Goal: Find specific fact: Find specific fact

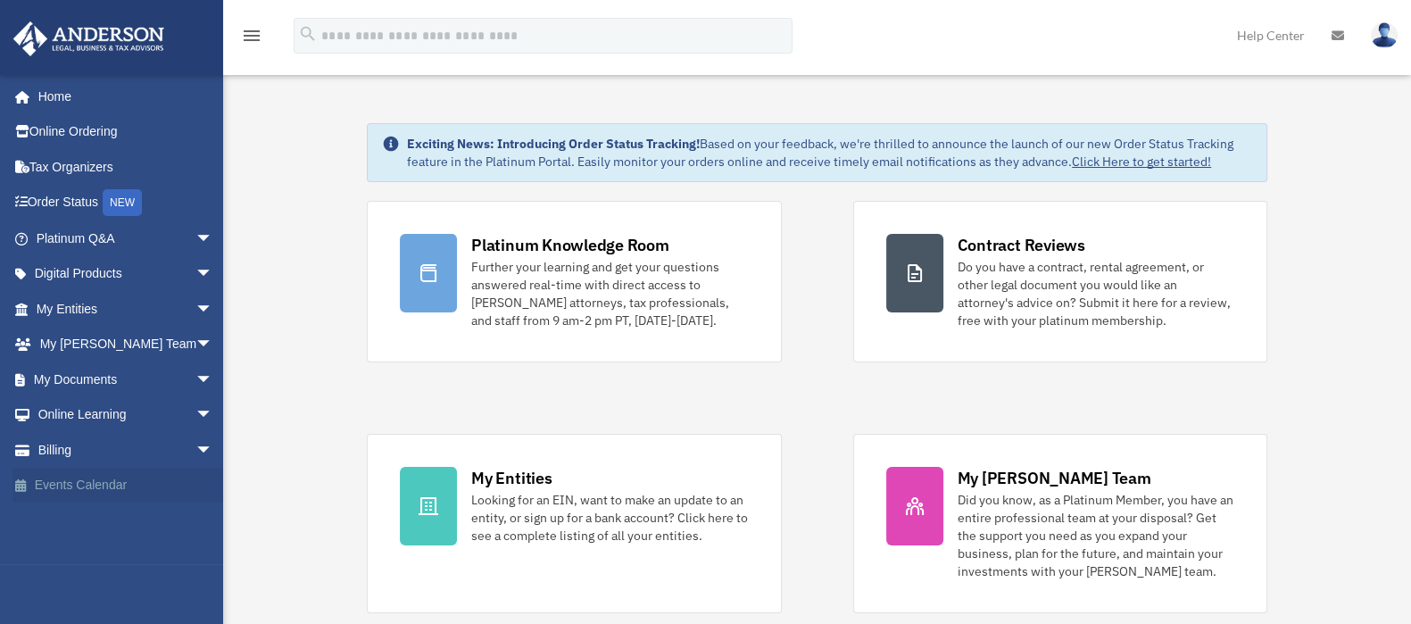
click at [83, 475] on link "Events Calendar" at bounding box center [126, 486] width 228 height 36
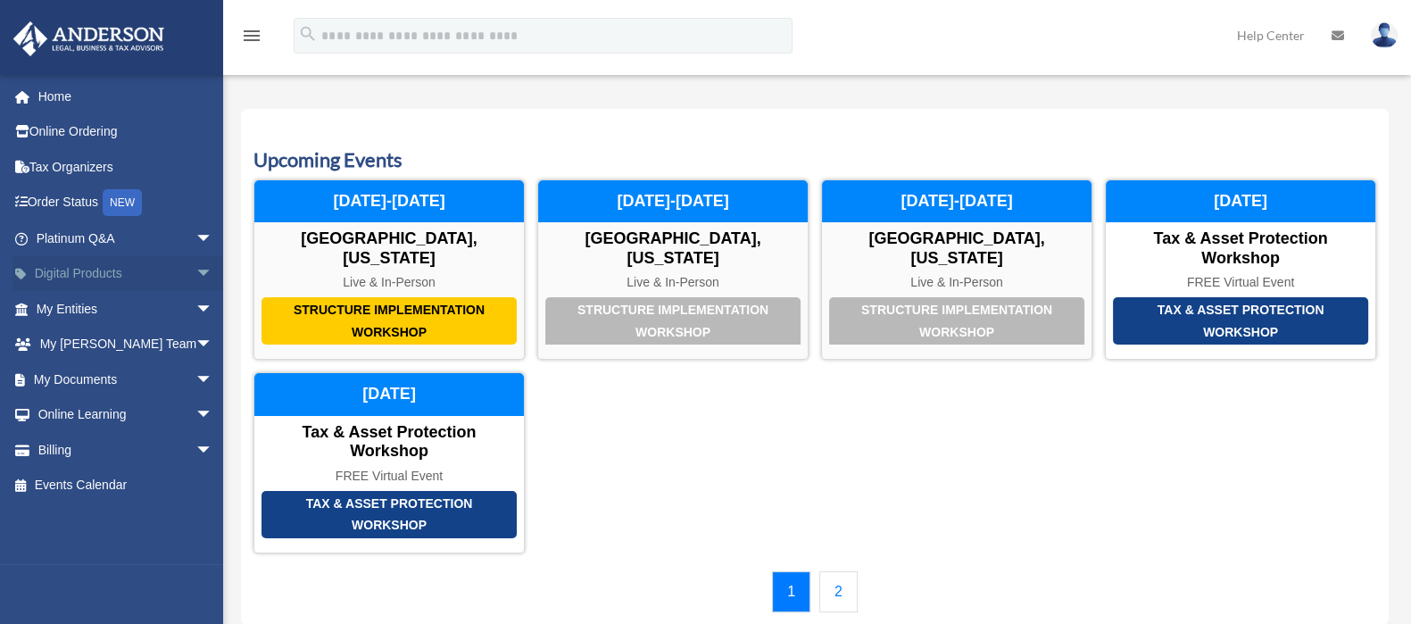
click at [79, 270] on link "Digital Products arrow_drop_down" at bounding box center [126, 274] width 228 height 36
click at [81, 344] on link "My Anderson Team arrow_drop_down" at bounding box center [126, 345] width 228 height 36
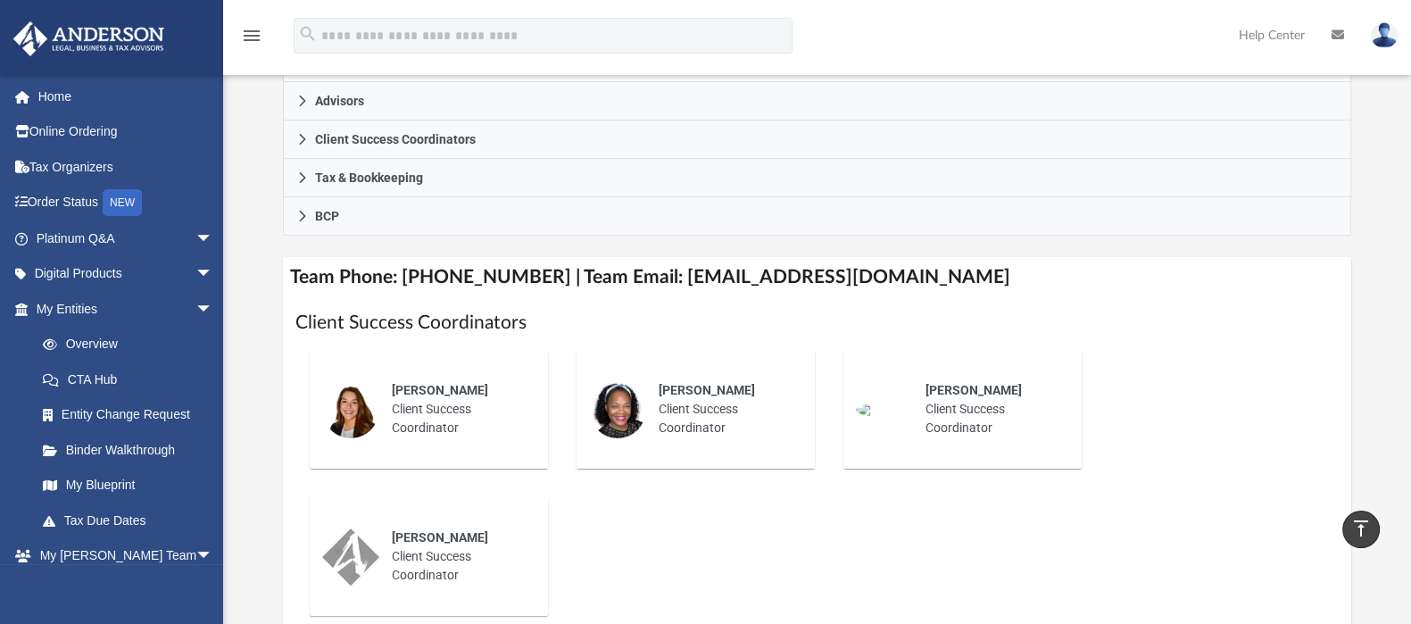
scroll to position [523, 0]
click at [74, 309] on link "My Entities arrow_drop_down" at bounding box center [126, 309] width 228 height 36
click at [93, 337] on link "Overview" at bounding box center [132, 345] width 215 height 36
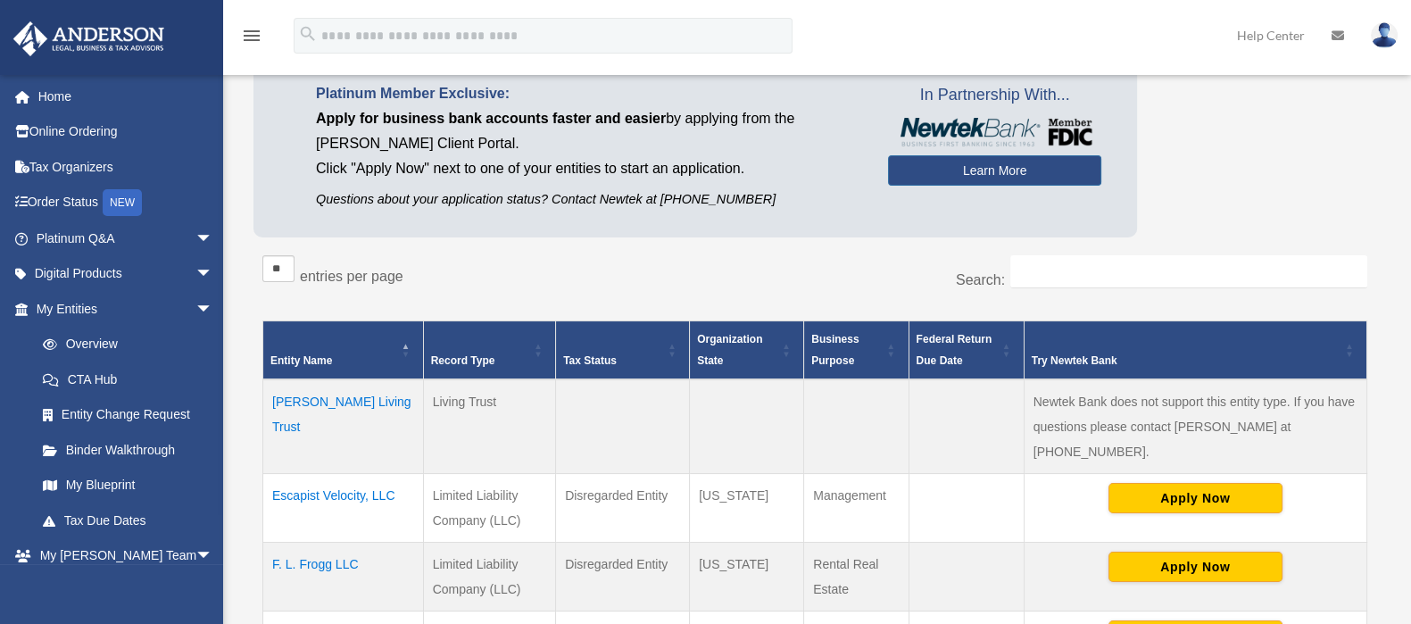
scroll to position [135, 0]
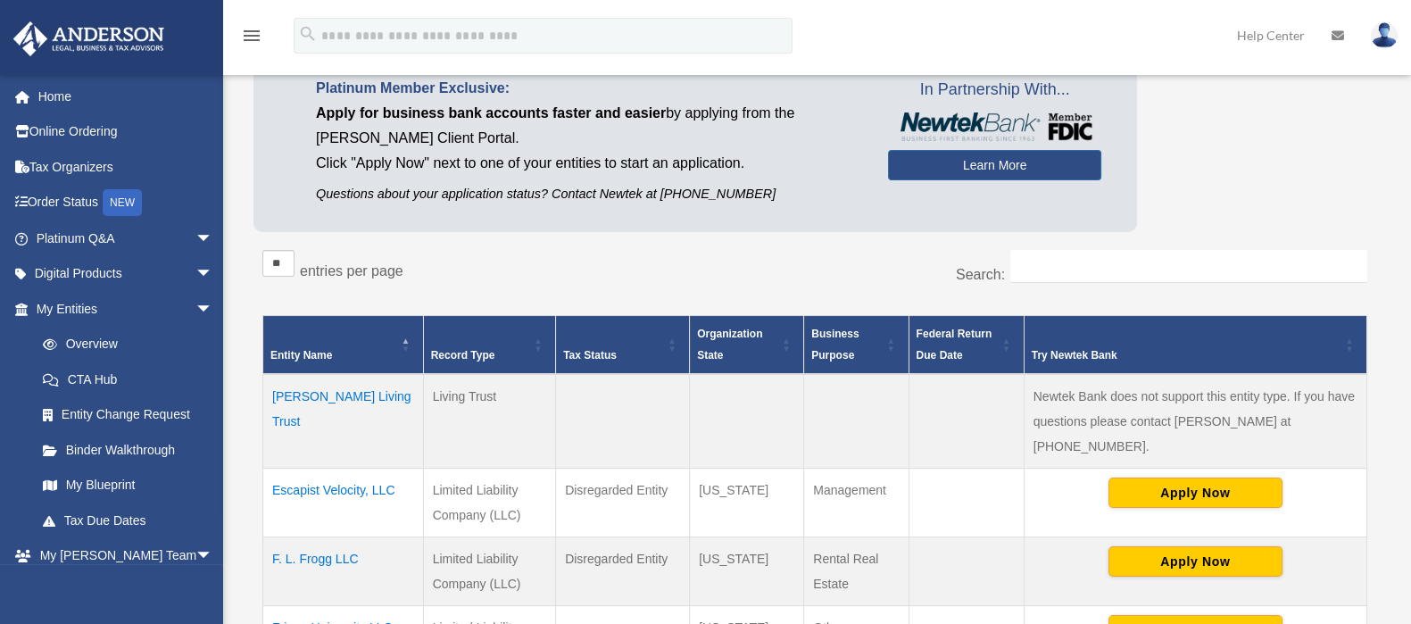
click at [322, 469] on td "Escapist Velocity, LLC" at bounding box center [343, 503] width 161 height 69
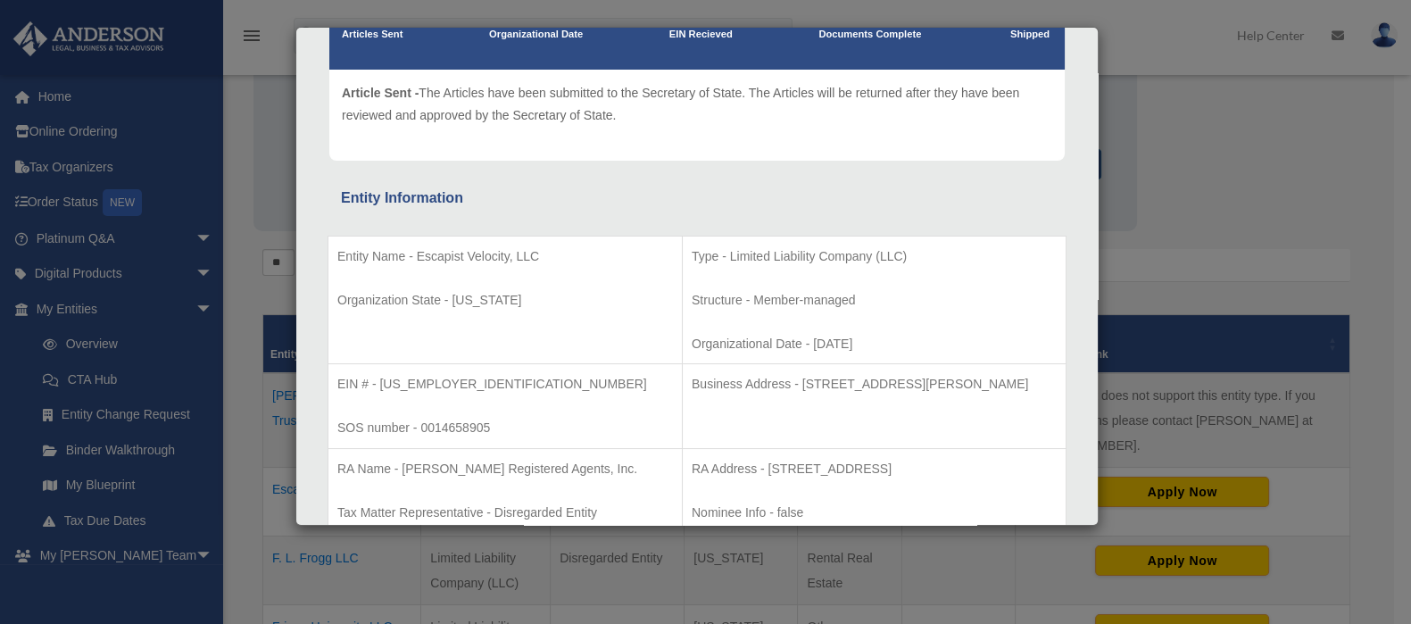
scroll to position [211, 0]
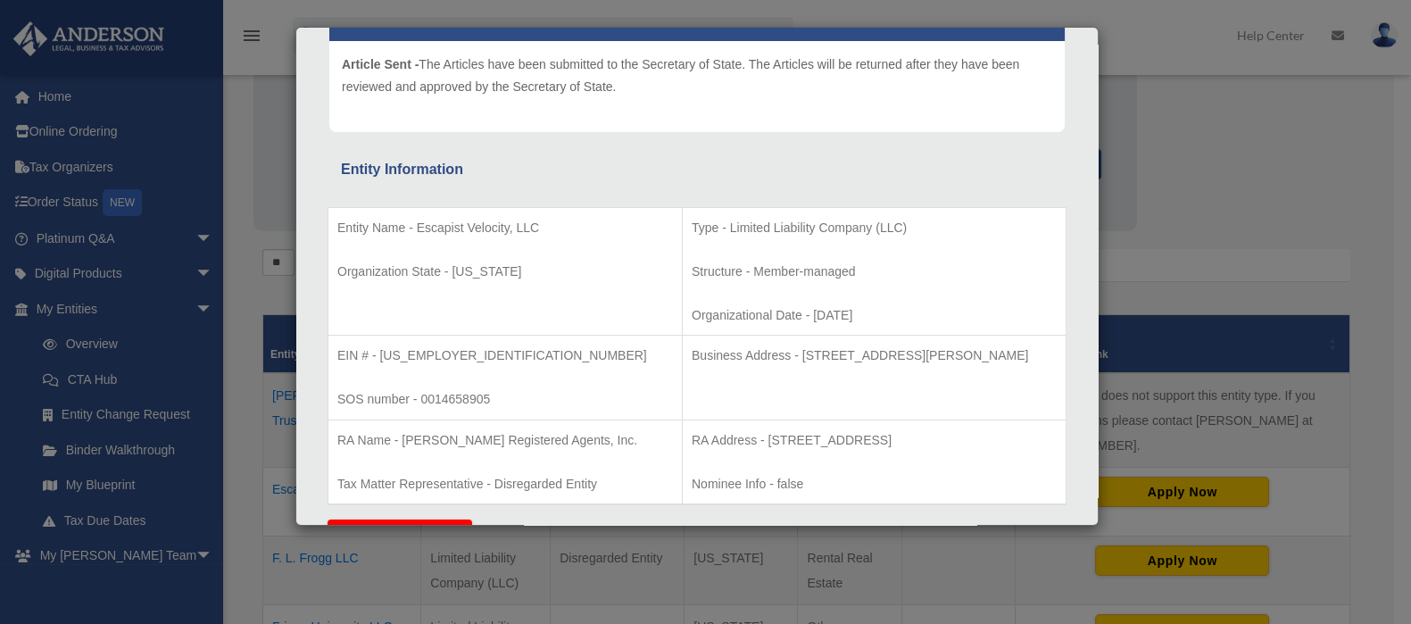
drag, startPoint x: 611, startPoint y: 416, endPoint x: 475, endPoint y: 355, distance: 149.5
click at [475, 355] on p "EIN # - [US_EMPLOYER_IDENTIFICATION_NUMBER]" at bounding box center [505, 356] width 336 height 22
drag, startPoint x: 475, startPoint y: 355, endPoint x: 379, endPoint y: 362, distance: 95.7
click at [379, 362] on p "EIN # - [US_EMPLOYER_IDENTIFICATION_NUMBER]" at bounding box center [505, 356] width 336 height 22
copy p "[US_EMPLOYER_IDENTIFICATION_NUMBER]"
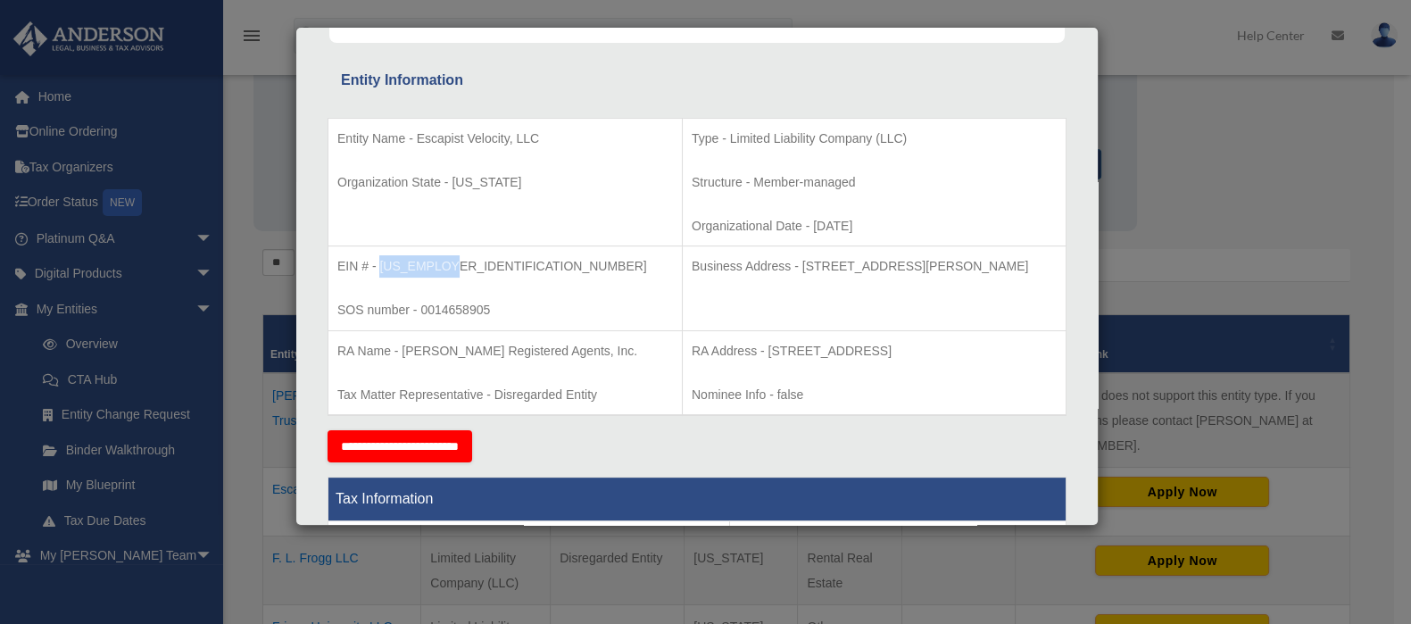
scroll to position [303, 0]
